Goal: Communication & Community: Ask a question

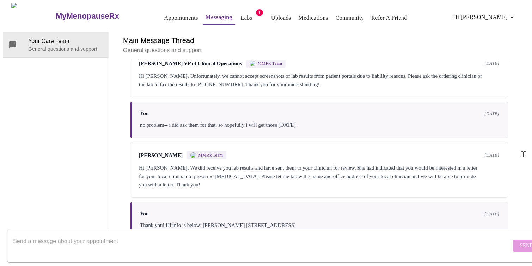
scroll to position [204, 0]
